Goal: Information Seeking & Learning: Understand process/instructions

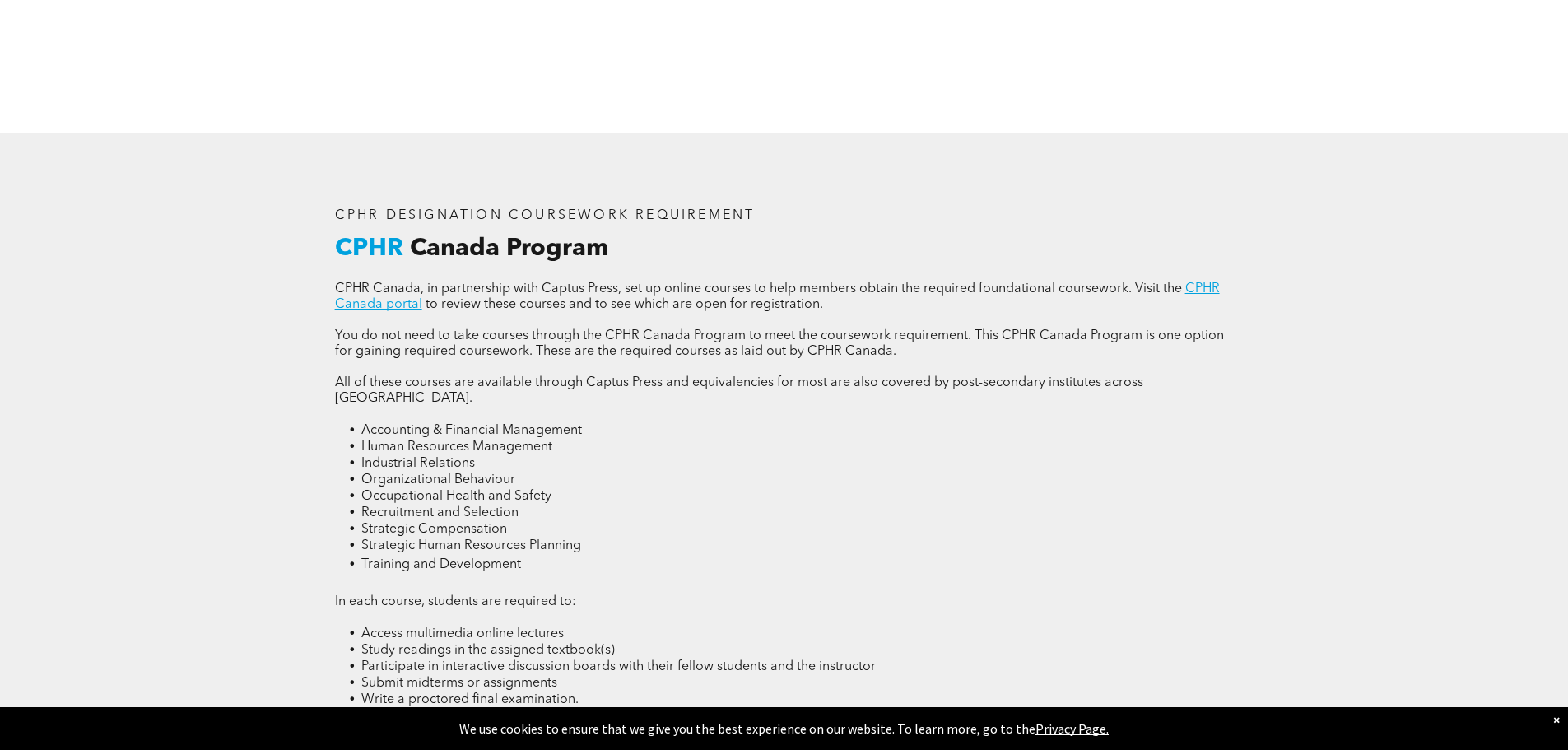
scroll to position [2142, 0]
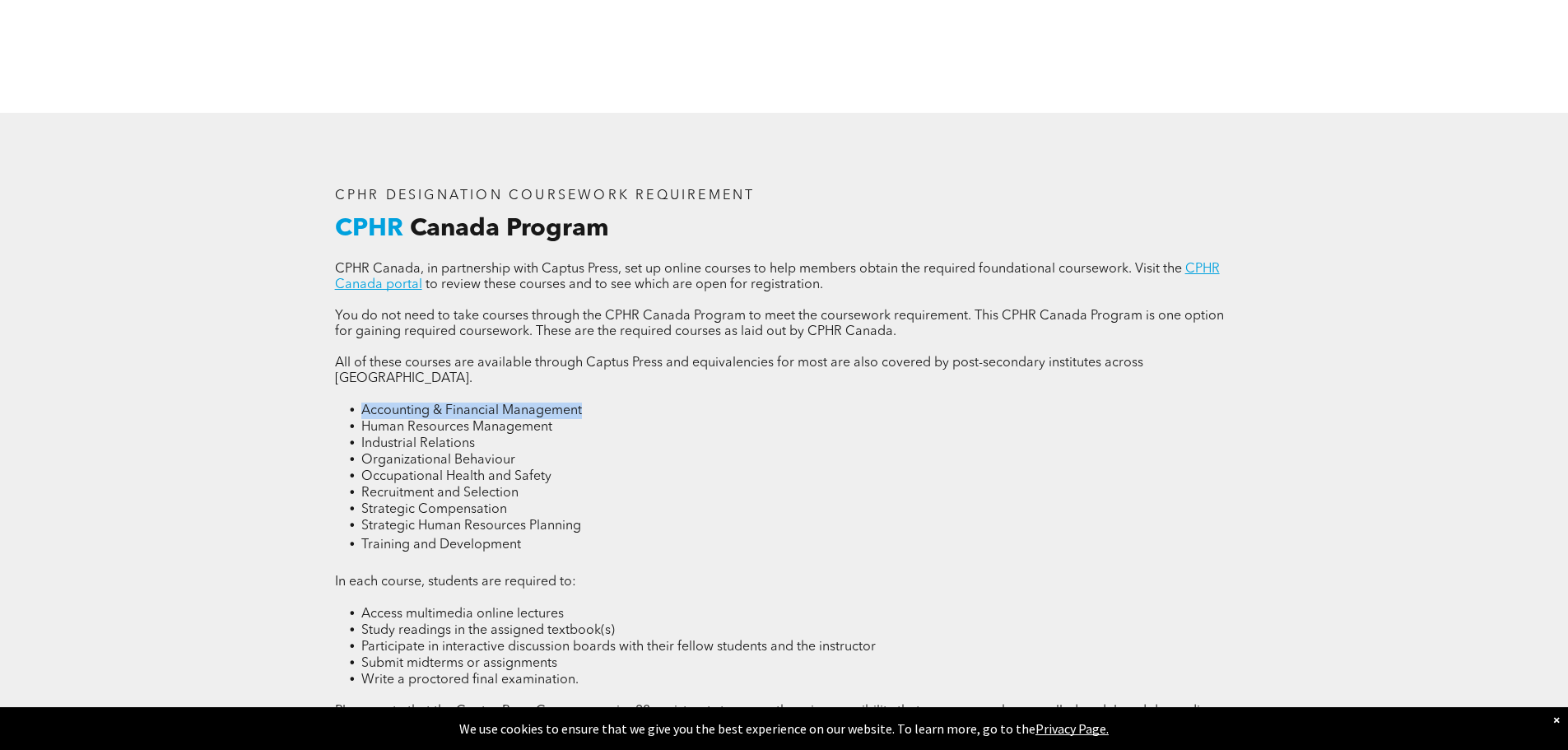
drag, startPoint x: 357, startPoint y: 384, endPoint x: 593, endPoint y: 397, distance: 236.4
click at [593, 403] on li "Accounting & Financial Management" at bounding box center [797, 410] width 872 height 16
drag, startPoint x: 359, startPoint y: 468, endPoint x: 431, endPoint y: 479, distance: 72.8
click at [431, 479] on ul "Accounting & Financial Management Human Resources Management Industrial Relatio…" at bounding box center [784, 478] width 899 height 152
click at [497, 520] on span "Strategic Human Resources Planning" at bounding box center [470, 526] width 220 height 13
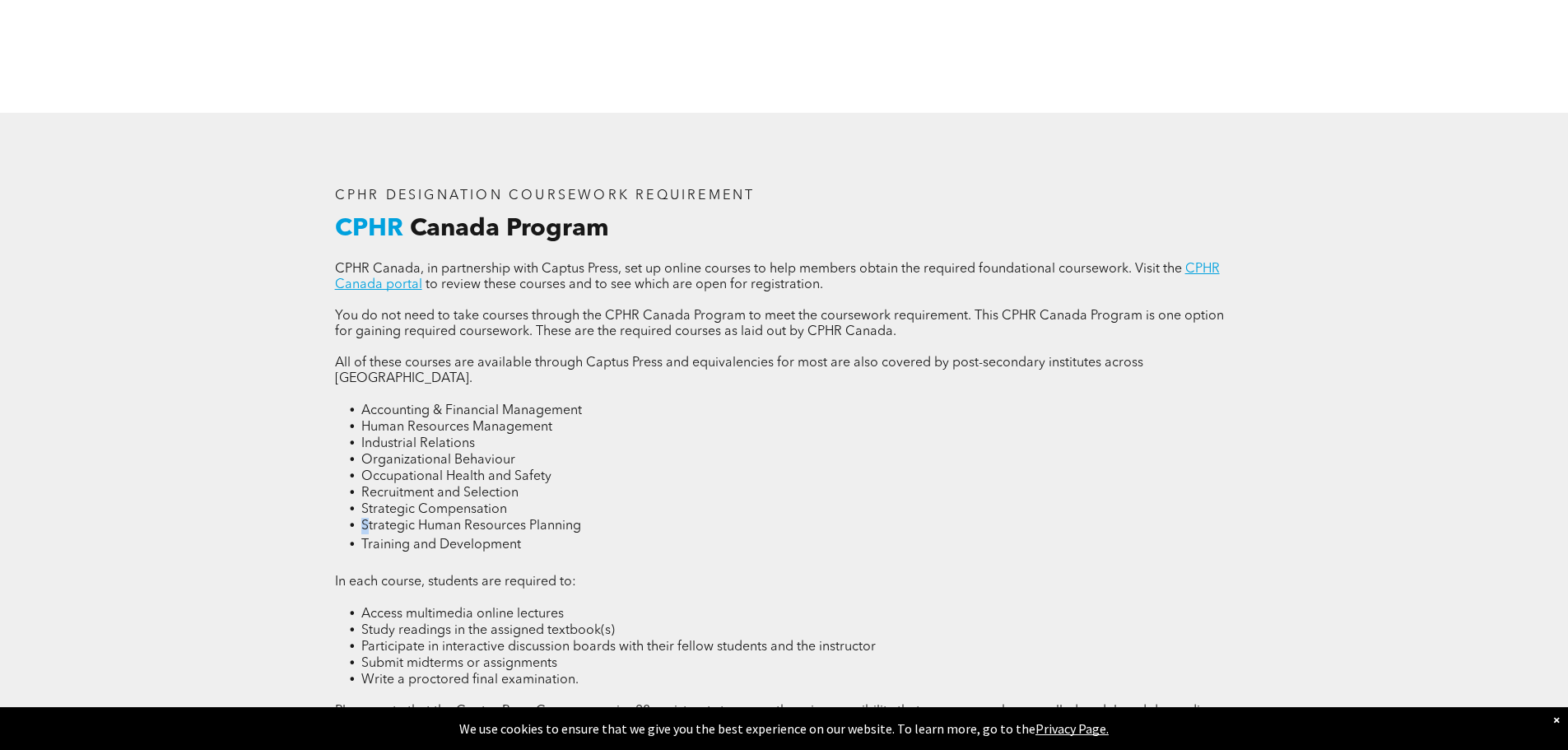
drag, startPoint x: 363, startPoint y: 499, endPoint x: 376, endPoint y: 517, distance: 22.2
click at [368, 520] on span "Strategic Human Resources Planning" at bounding box center [470, 526] width 220 height 13
click at [209, 483] on div "CPHR DESIGNATION COURSEWORK REQUIREMENT CPHR Canada Program CPHR Canada, in par…" at bounding box center [784, 488] width 1568 height 749
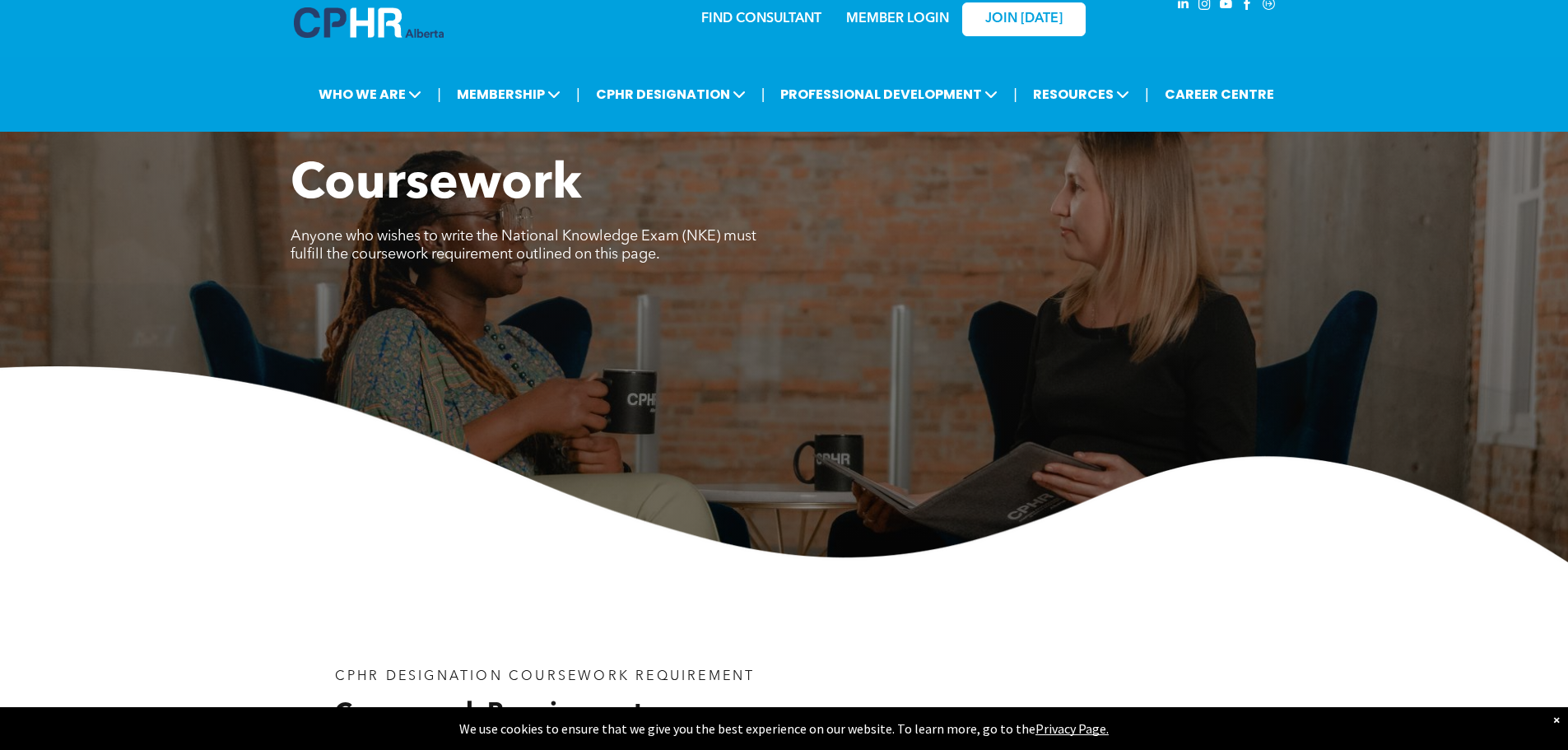
scroll to position [0, 0]
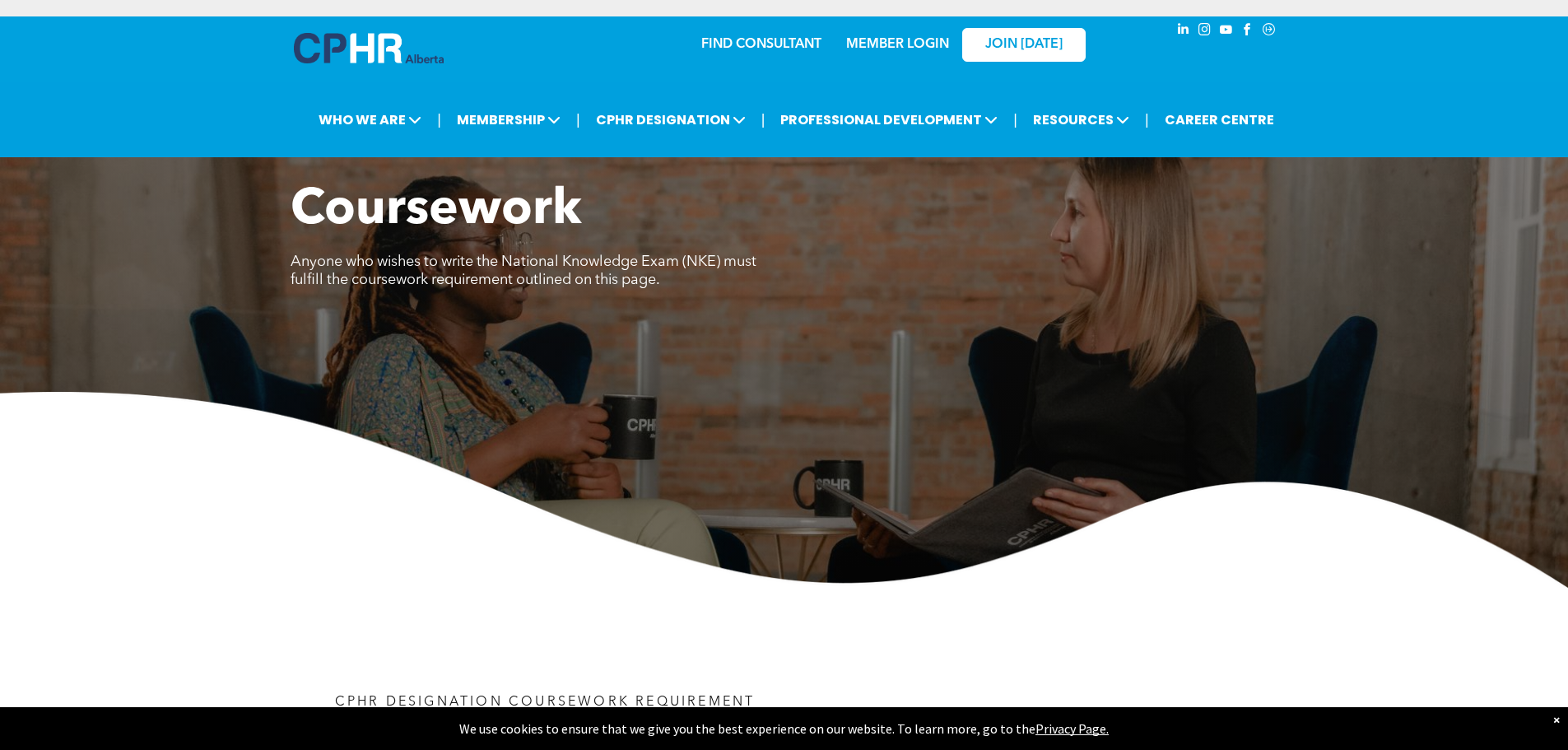
click at [867, 49] on link "MEMBER LOGIN" at bounding box center [897, 44] width 103 height 13
click at [363, 53] on img at bounding box center [369, 48] width 150 height 30
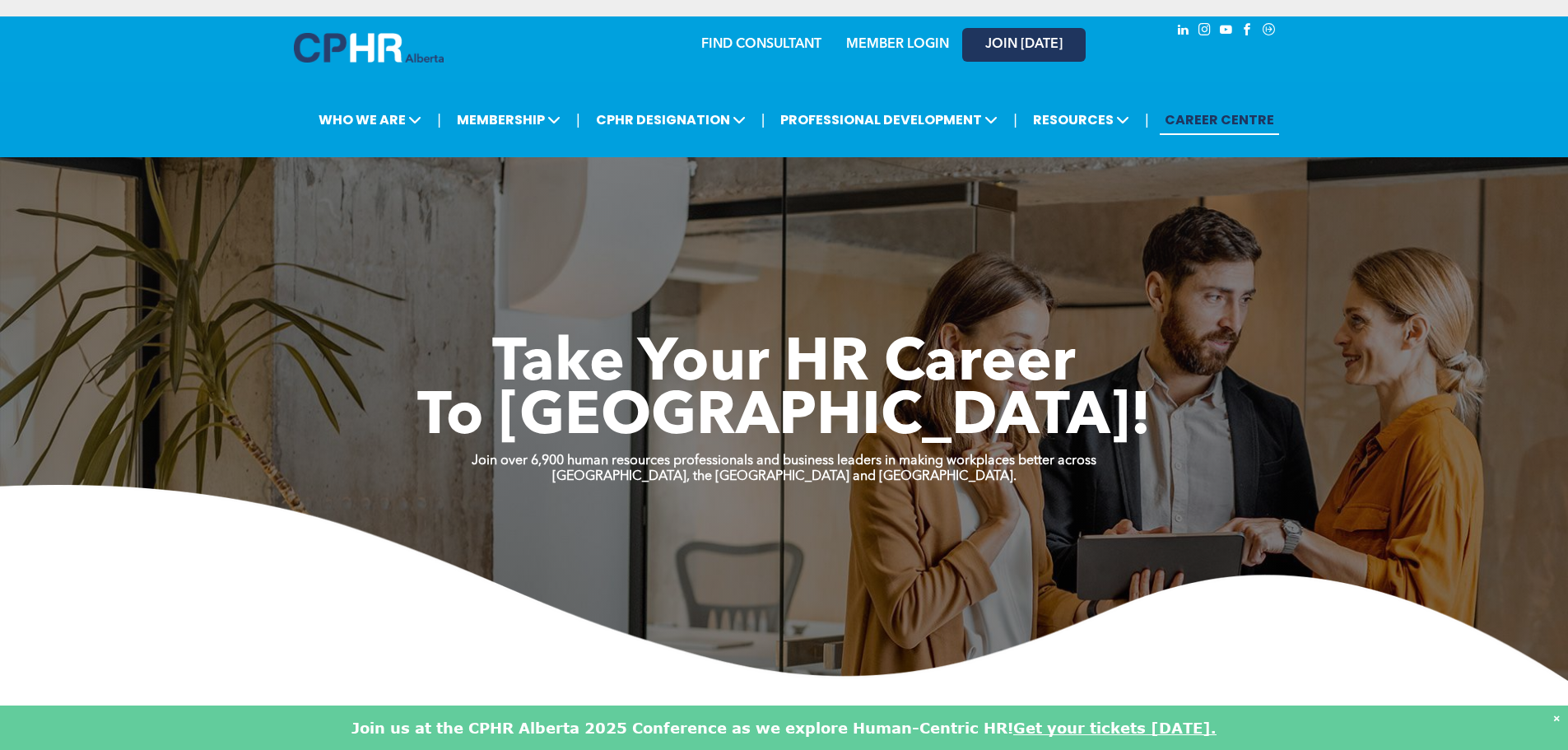
click at [1051, 54] on link "JOIN [DATE]" at bounding box center [1023, 45] width 124 height 34
